Goal: Task Accomplishment & Management: Complete application form

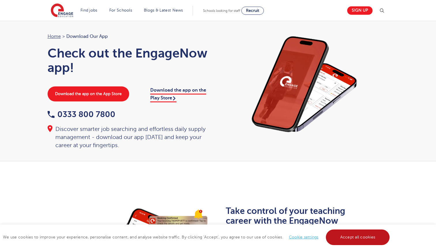
click at [334, 231] on link "Accept all cookies" at bounding box center [358, 237] width 64 height 16
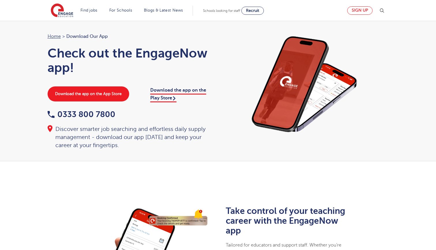
click at [365, 8] on link "Sign up" at bounding box center [359, 10] width 25 height 8
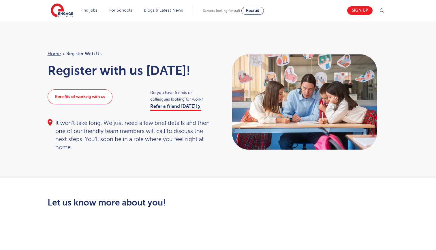
click at [98, 92] on link "Benefits of working with us" at bounding box center [80, 96] width 65 height 15
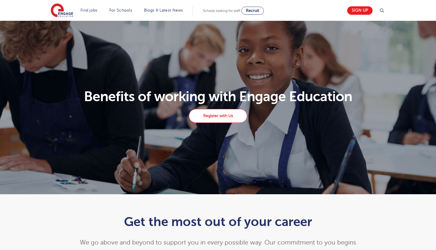
click at [210, 115] on link "Register with Us" at bounding box center [218, 116] width 58 height 14
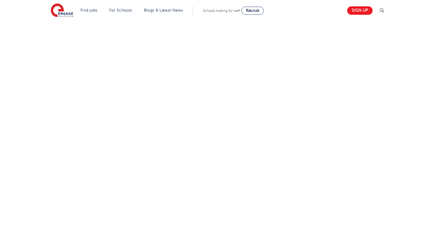
scroll to position [235, 0]
click at [344, 178] on div "Let us know more about you!" at bounding box center [218, 116] width 350 height 306
click at [285, 203] on div "Let us know more about you!" at bounding box center [218, 142] width 350 height 359
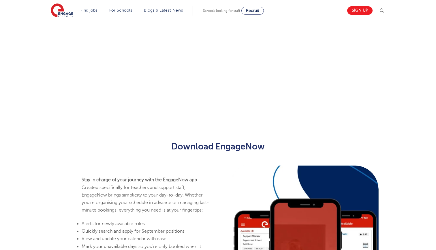
click at [402, 69] on div "Let us know more about you!" at bounding box center [218, 48] width 436 height 168
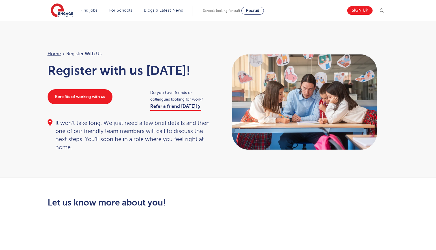
scroll to position [0, 0]
